Goal: Transaction & Acquisition: Purchase product/service

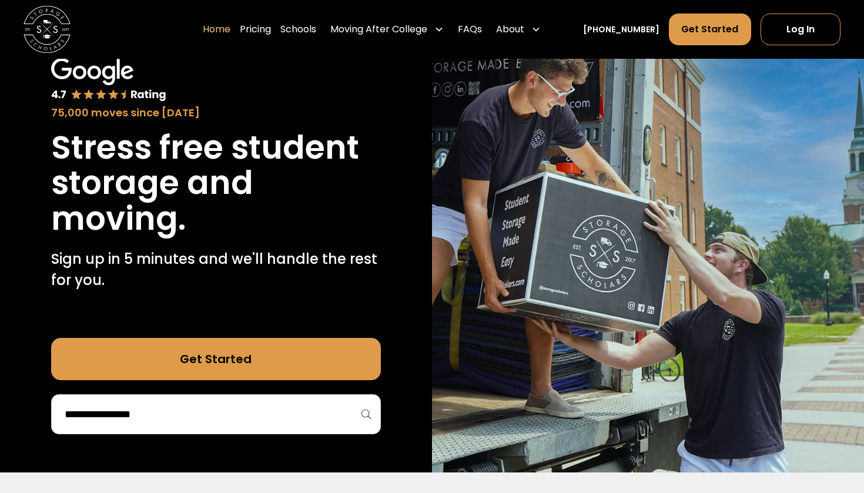
scroll to position [77, 0]
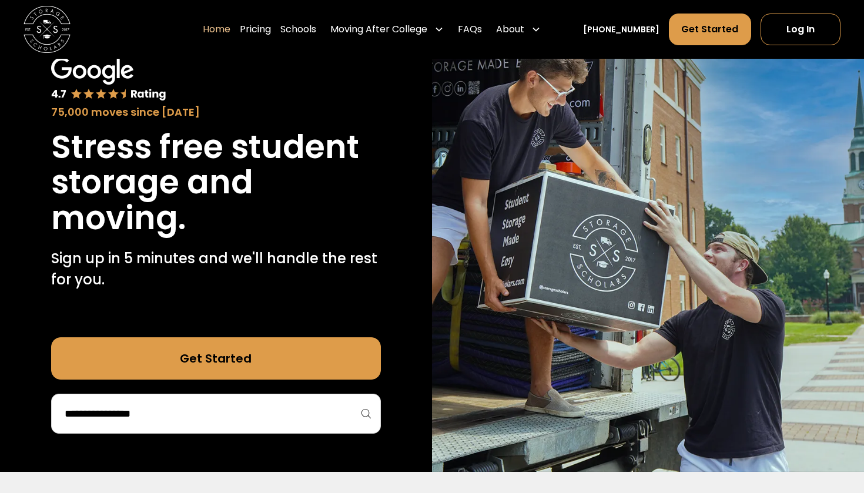
click at [254, 435] on div "75,000 moves since [DATE] Stress free student storage and moving. Sign up in 5 …" at bounding box center [216, 245] width 432 height 452
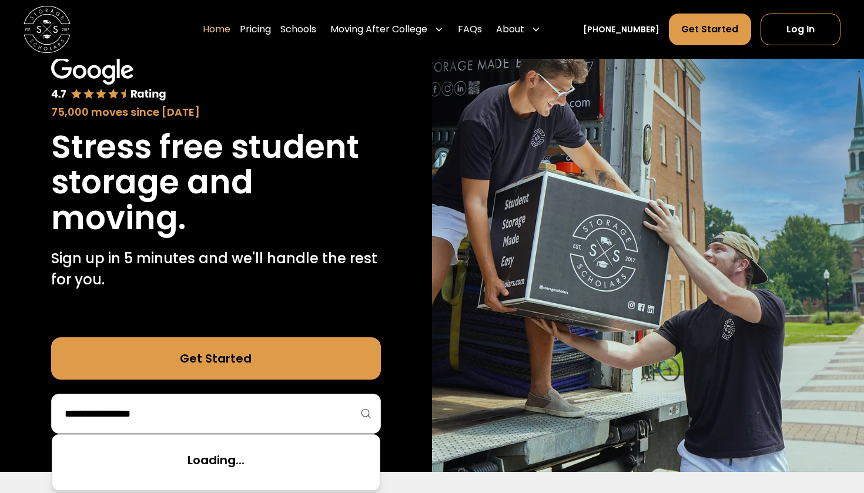
click at [250, 421] on input "search" at bounding box center [215, 414] width 305 height 20
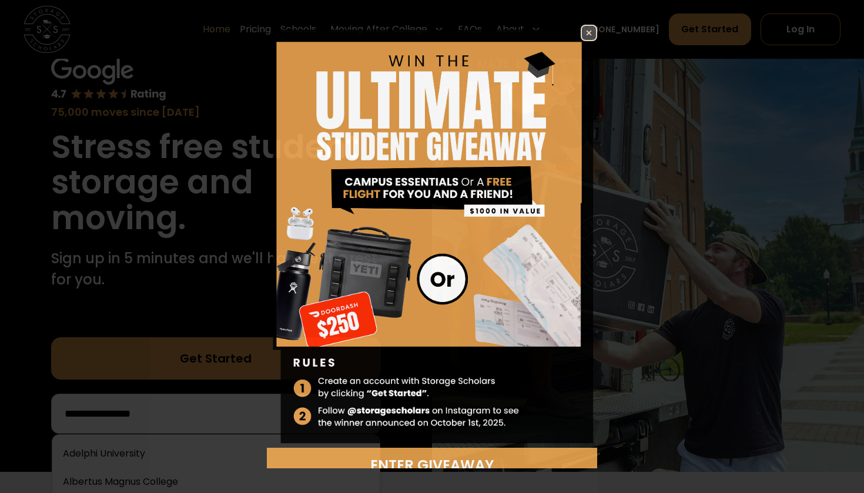
scroll to position [81, 0]
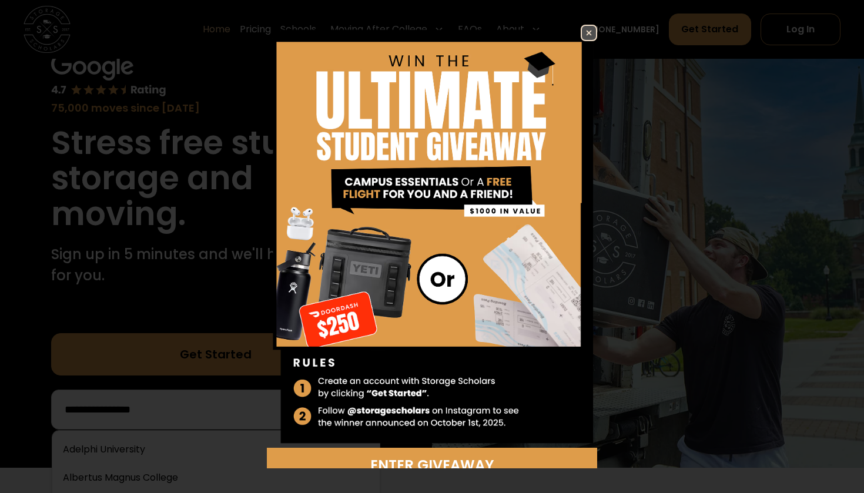
click at [591, 29] on img at bounding box center [589, 33] width 14 height 14
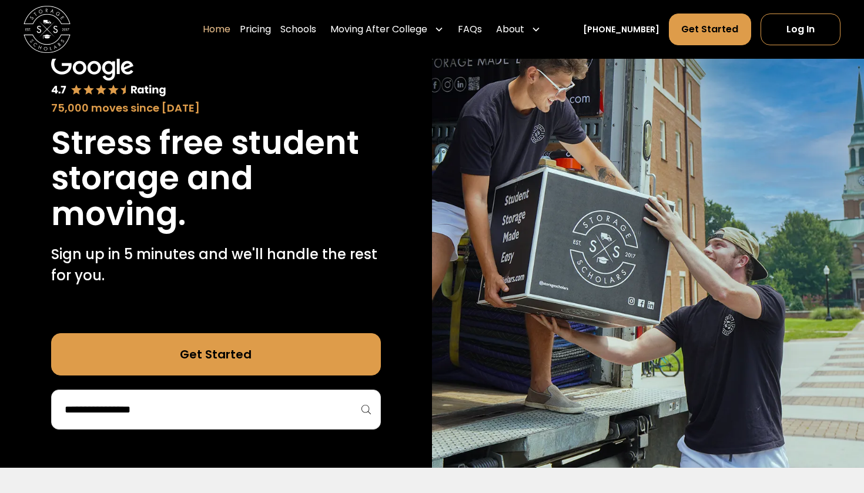
click at [220, 408] on input "search" at bounding box center [215, 410] width 305 height 20
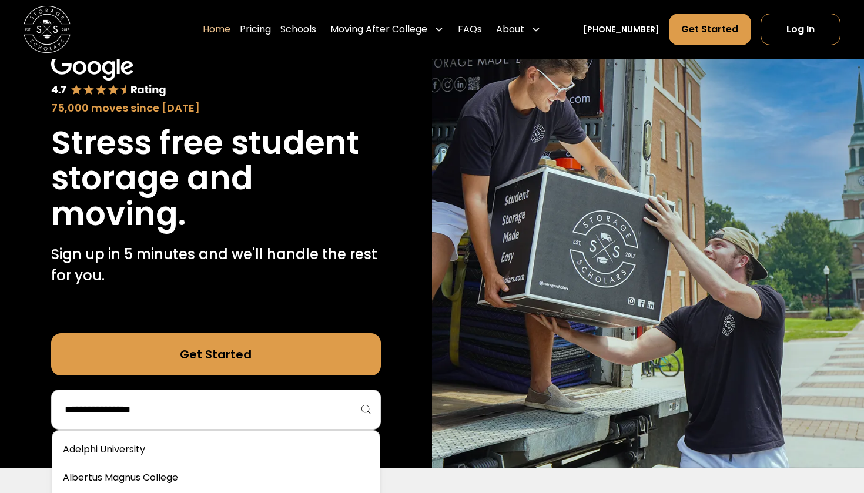
type input "*"
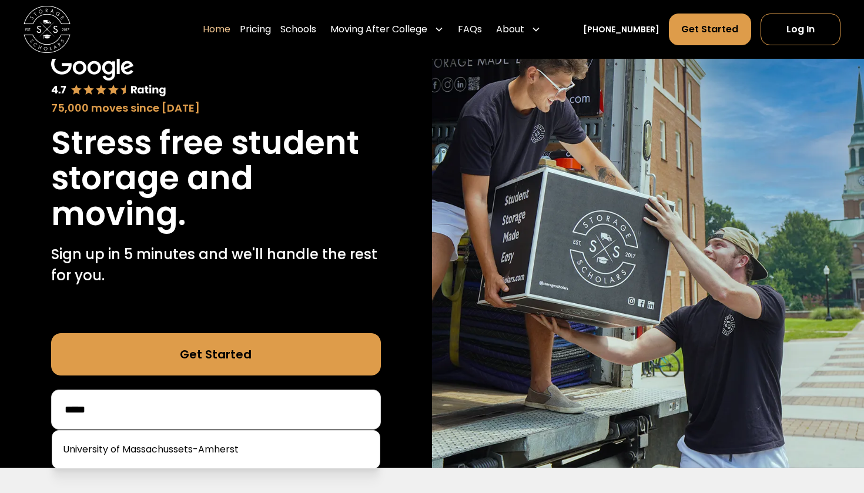
type input "*****"
drag, startPoint x: 220, startPoint y: 408, endPoint x: 242, endPoint y: 440, distance: 39.0
click at [242, 440] on link at bounding box center [216, 450] width 318 height 26
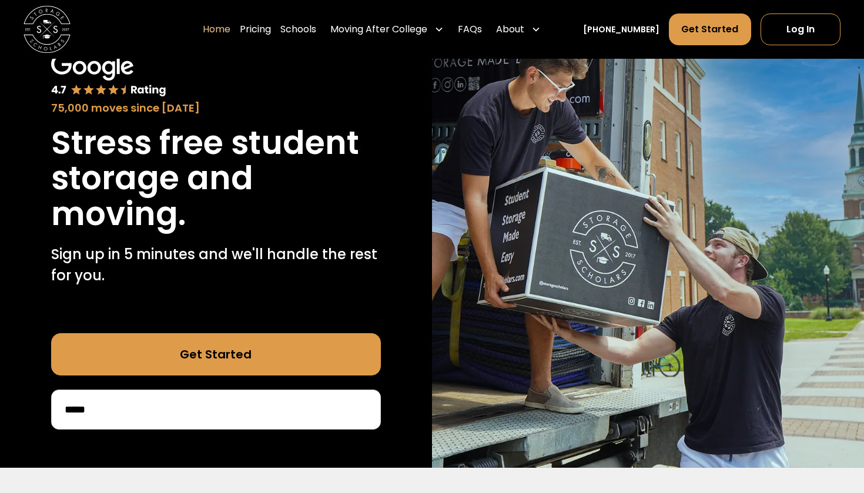
click at [242, 440] on div "75,000 moves since [DATE] Stress free student storage and moving. Sign up in 5 …" at bounding box center [216, 241] width 432 height 452
click at [239, 457] on div "75,000 moves since [DATE] Stress free student storage and moving. Sign up in 5 …" at bounding box center [216, 241] width 432 height 452
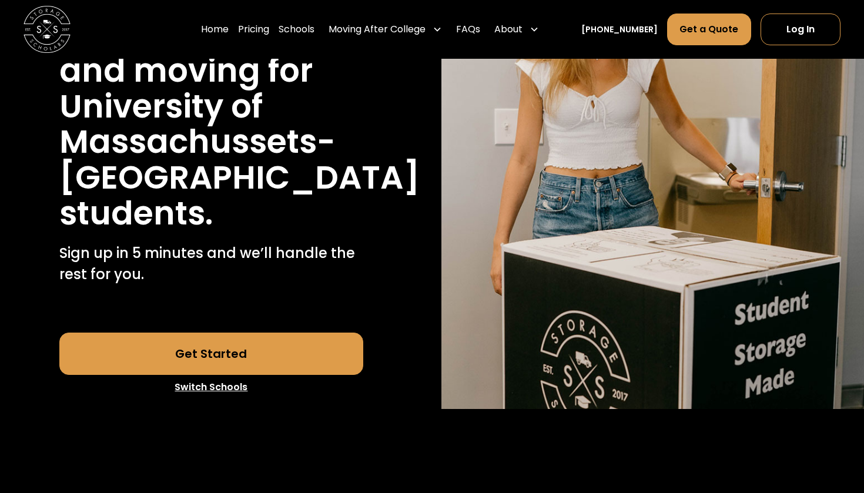
scroll to position [292, 0]
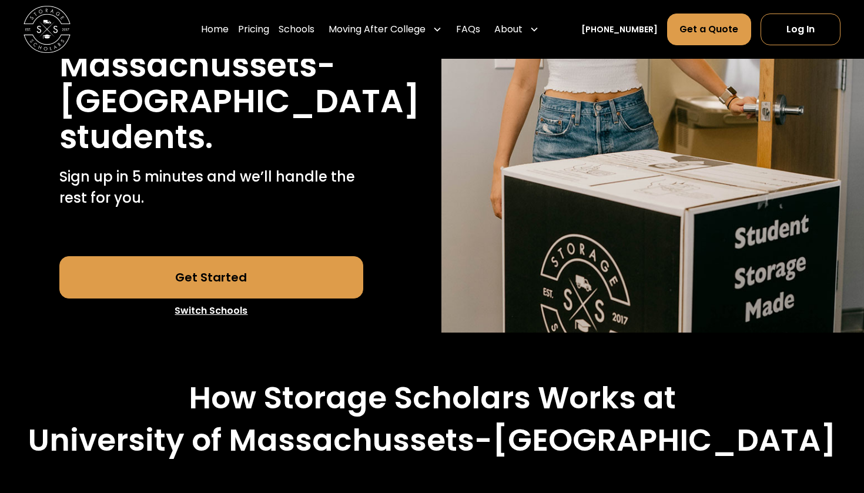
click at [303, 276] on link "Get Started" at bounding box center [211, 277] width 304 height 42
